Goal: Task Accomplishment & Management: Manage account settings

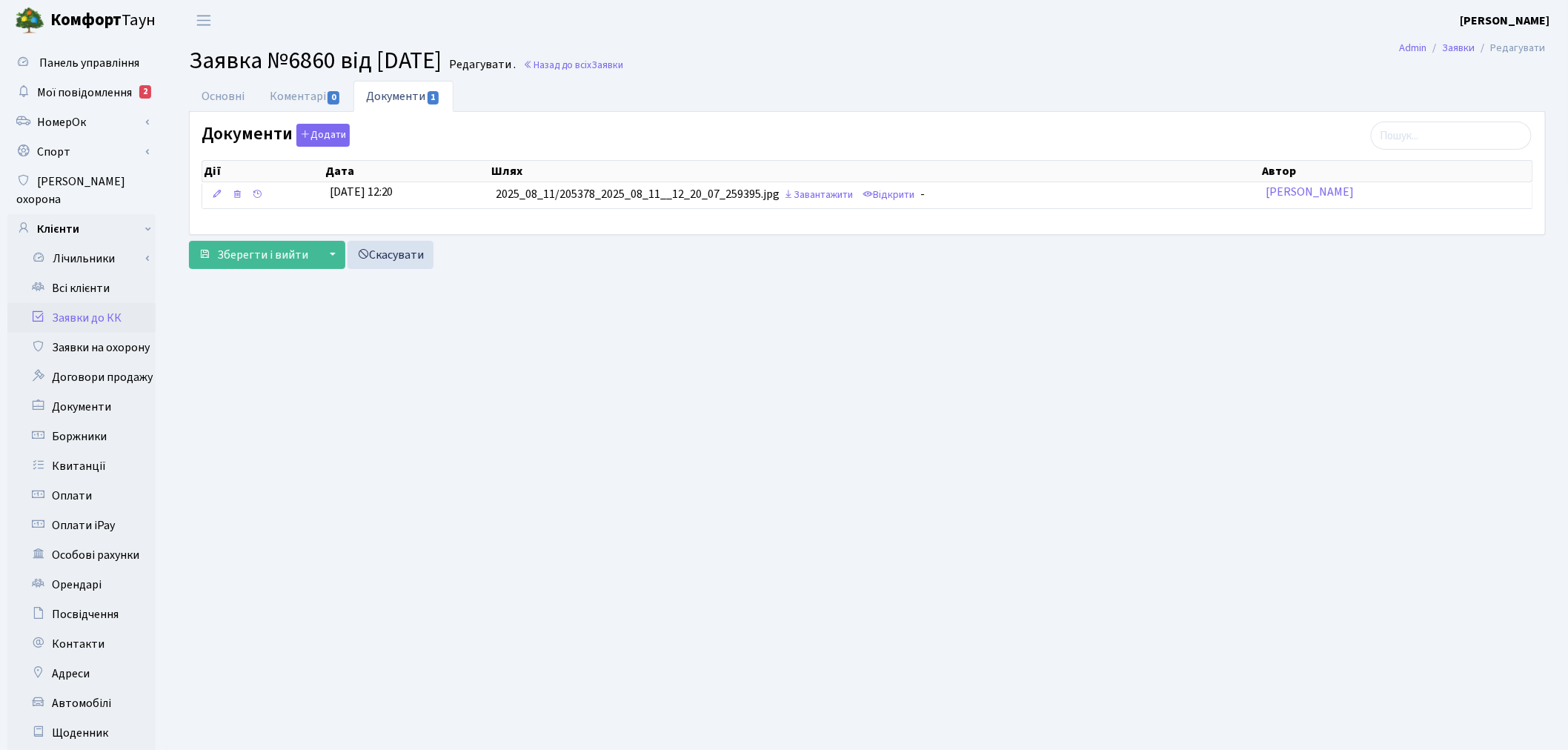
click at [119, 303] on link "Заявки до КК" at bounding box center [81, 317] width 148 height 29
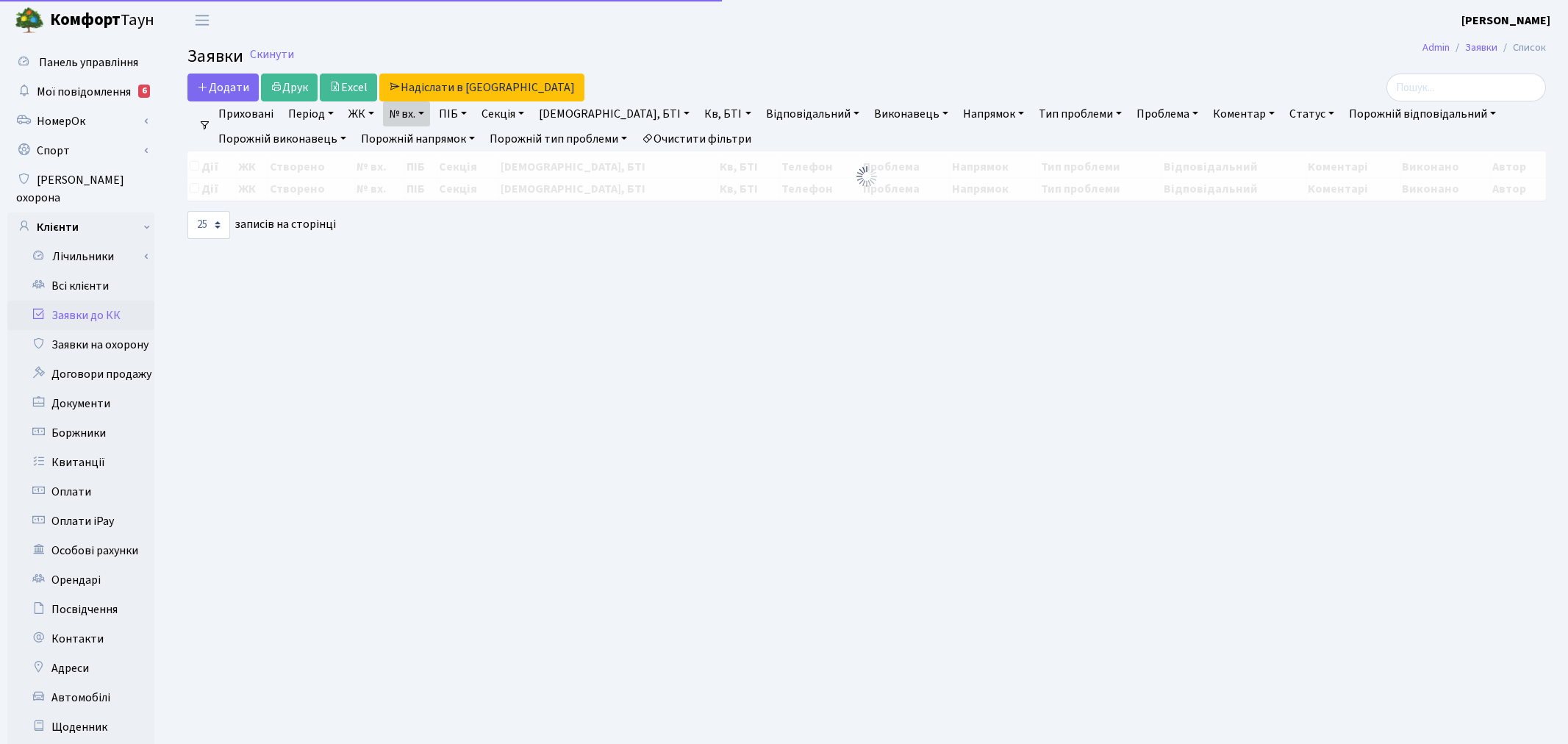
select select "25"
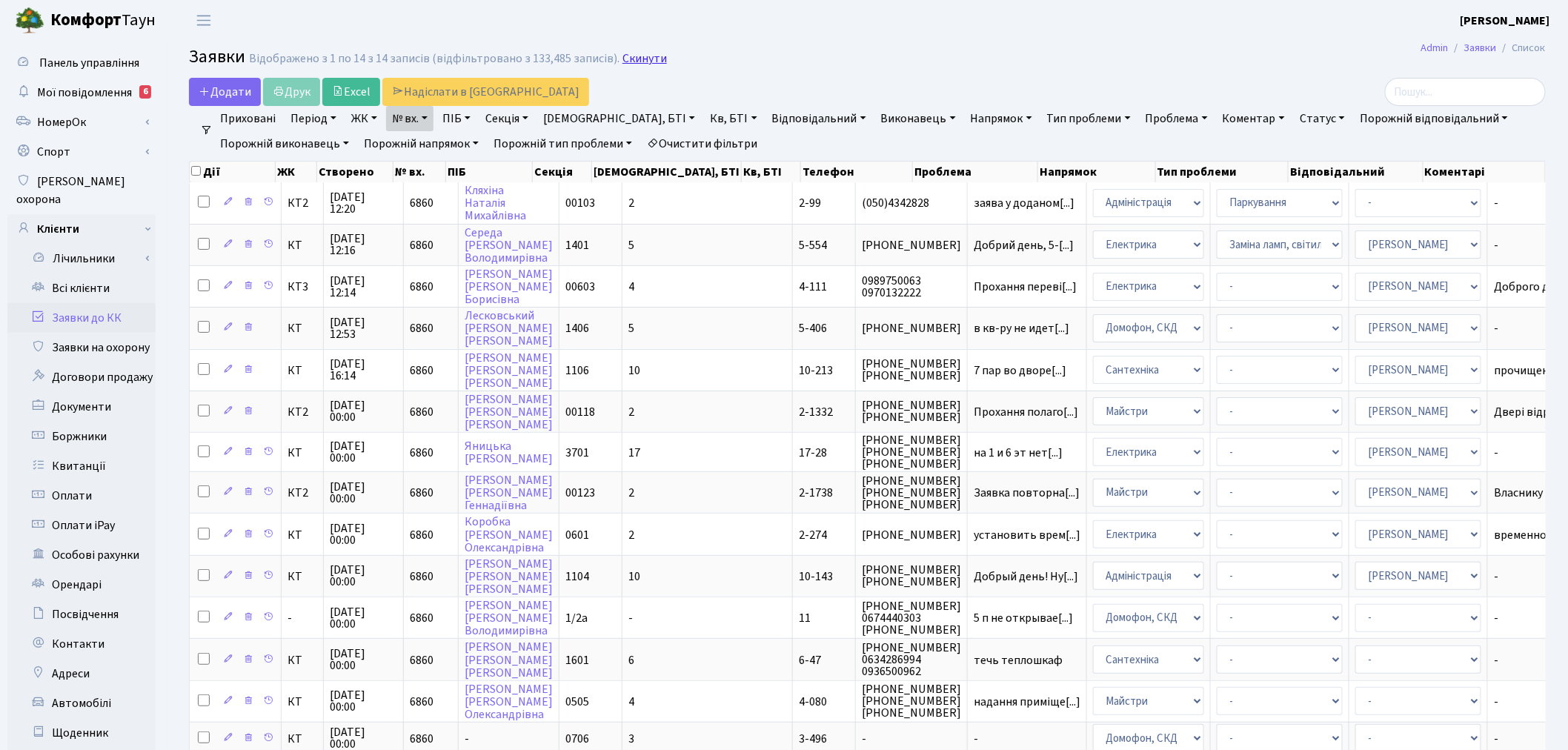
click at [650, 65] on link "Скинути" at bounding box center [644, 59] width 44 height 14
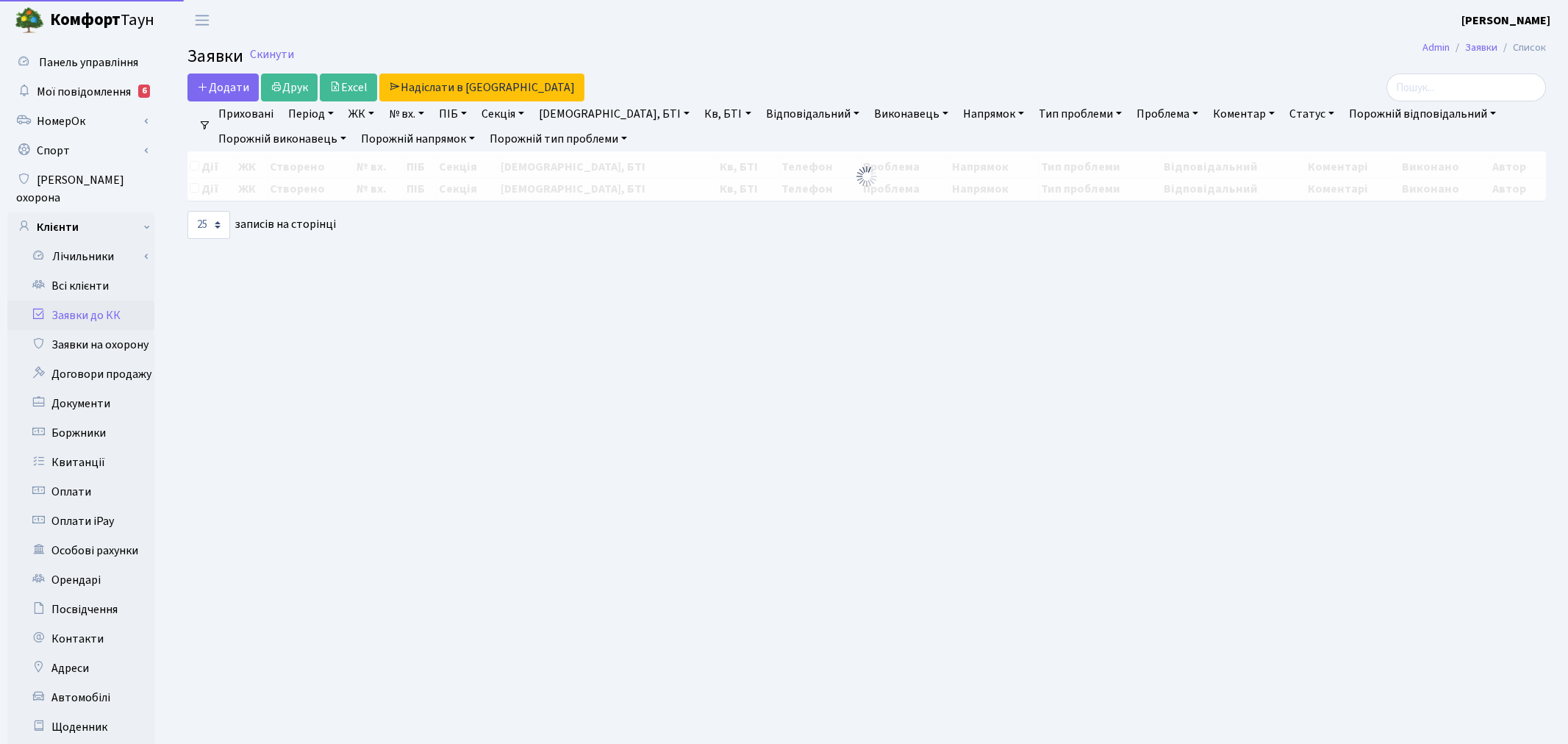
select select "25"
